Goal: Task Accomplishment & Management: Complete application form

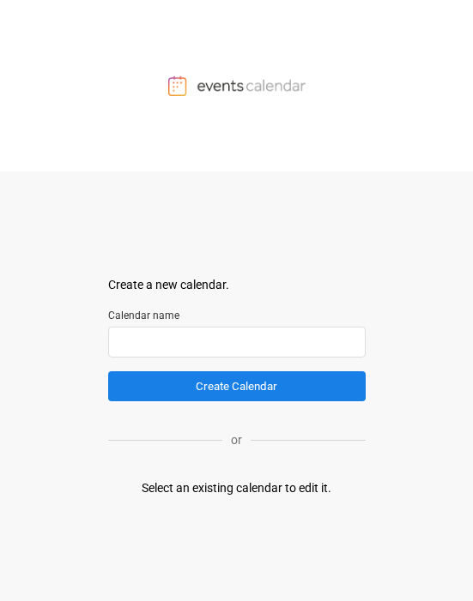
click at [142, 332] on input "text" at bounding box center [236, 342] width 257 height 31
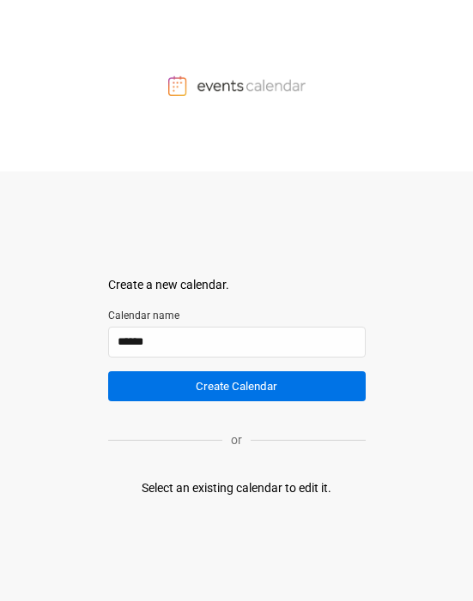
type input "******"
click at [211, 380] on button "Create Calendar" at bounding box center [236, 386] width 257 height 30
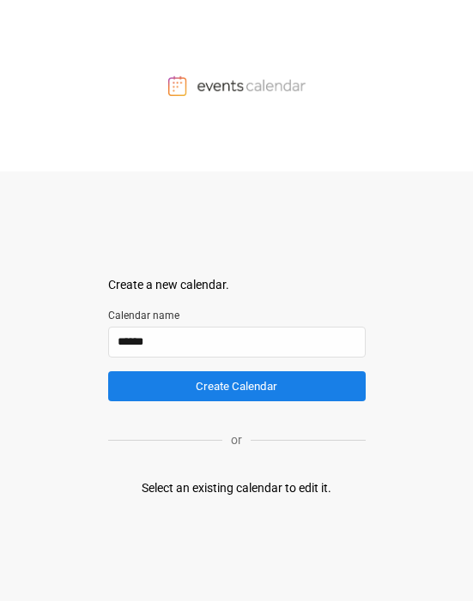
click at [306, 490] on div "Select an existing calendar to edit it." at bounding box center [237, 488] width 190 height 18
click at [290, 489] on div "Select an existing calendar to edit it." at bounding box center [237, 488] width 190 height 18
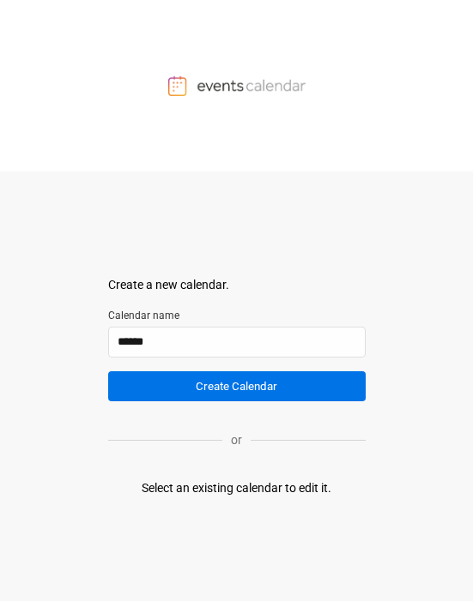
click at [174, 395] on button "Create Calendar" at bounding box center [236, 386] width 257 height 30
click at [188, 387] on button "Create Calendar" at bounding box center [236, 386] width 257 height 30
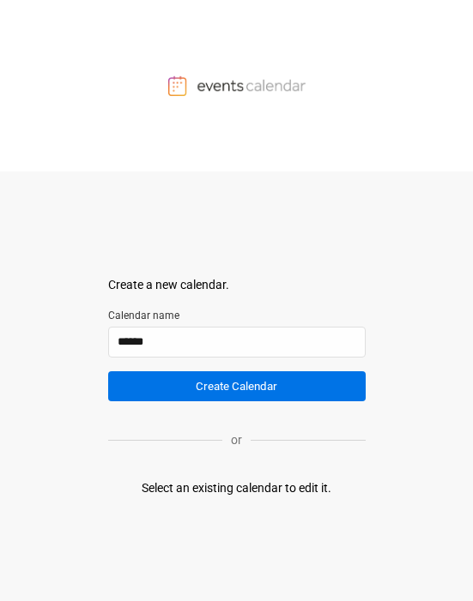
click at [188, 387] on button "Create Calendar" at bounding box center [236, 386] width 257 height 30
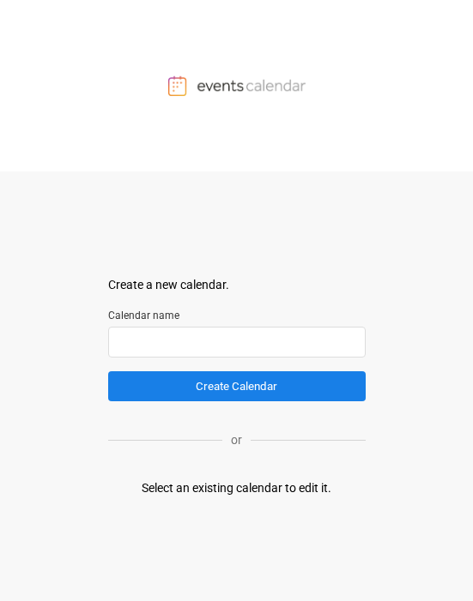
click at [156, 288] on input "text" at bounding box center [236, 342] width 257 height 31
type input "******"
click at [108, 288] on button "Create Calendar" at bounding box center [236, 386] width 257 height 30
